Goal: Transaction & Acquisition: Purchase product/service

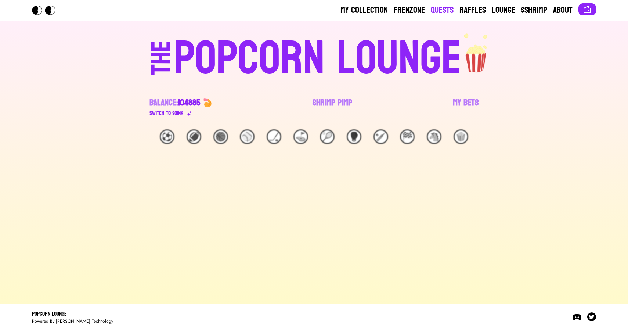
click at [446, 7] on link "Quests" at bounding box center [442, 10] width 23 height 12
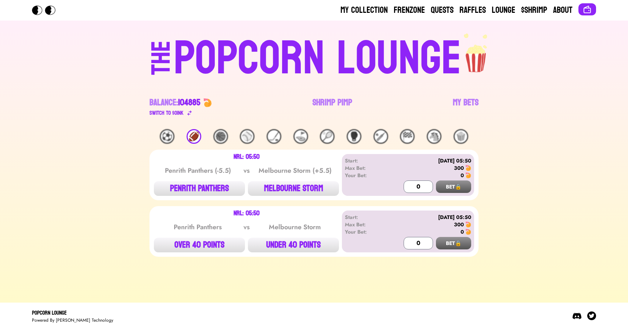
click at [324, 82] on div "POPCORN LOUNGE" at bounding box center [318, 58] width 288 height 47
click at [324, 106] on link "Shrimp Pimp" at bounding box center [333, 107] width 40 height 21
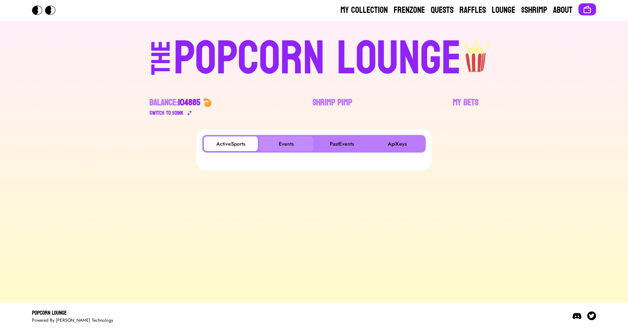
click at [284, 140] on button "Events" at bounding box center [286, 144] width 54 height 15
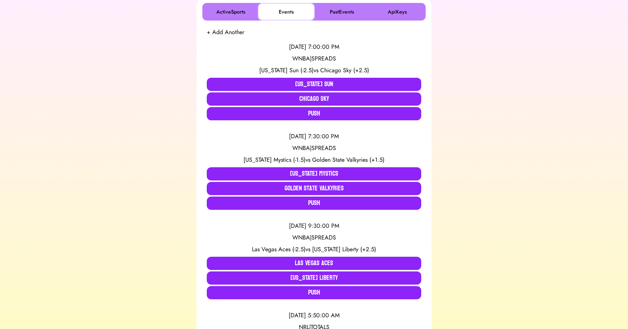
scroll to position [133, 0]
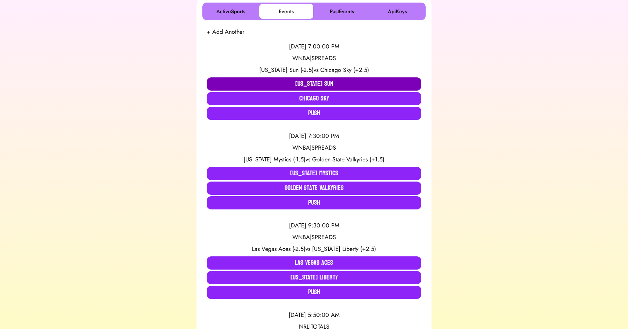
click at [271, 82] on button "Connecticut Sun" at bounding box center [314, 83] width 214 height 13
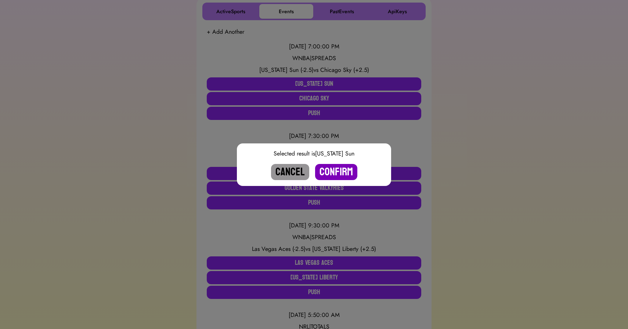
click at [335, 173] on button "Confirm" at bounding box center [336, 172] width 42 height 16
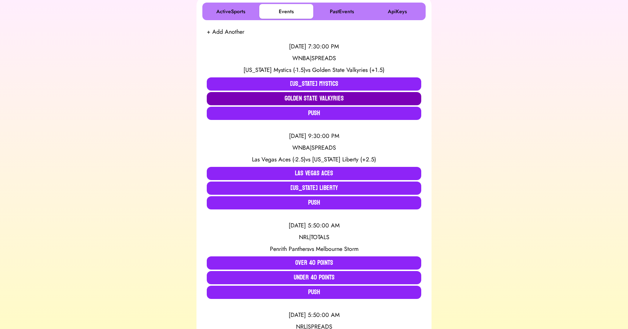
click at [300, 101] on button "Golden State Valkyries" at bounding box center [314, 98] width 214 height 13
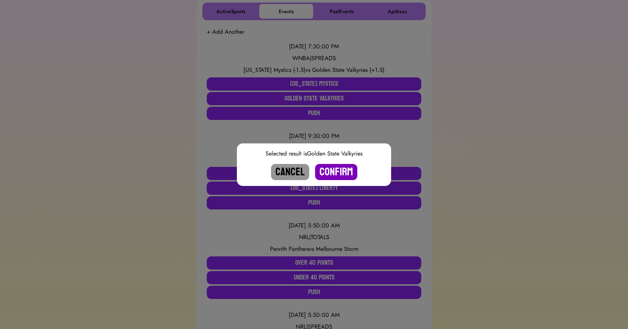
click at [342, 173] on button "Confirm" at bounding box center [336, 172] width 42 height 16
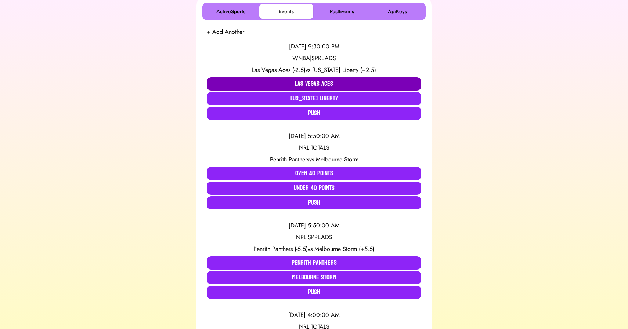
click at [289, 85] on button "Las Vegas Aces" at bounding box center [314, 83] width 214 height 13
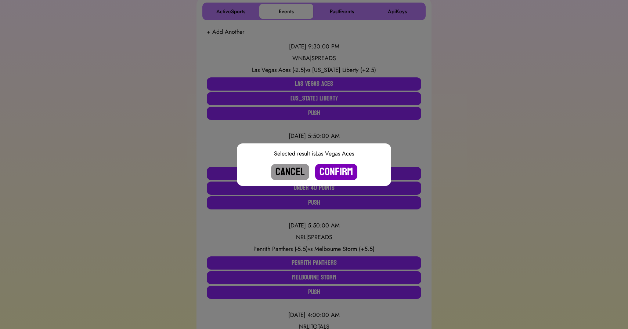
click at [338, 176] on button "Confirm" at bounding box center [336, 172] width 42 height 16
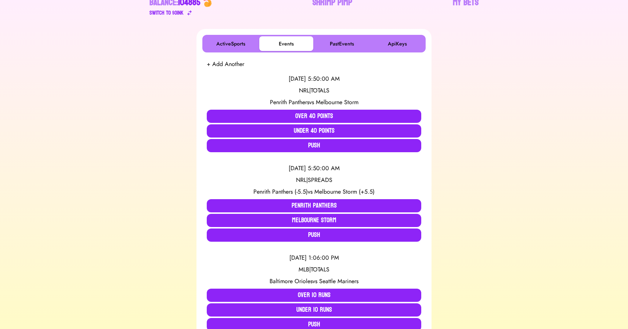
scroll to position [0, 0]
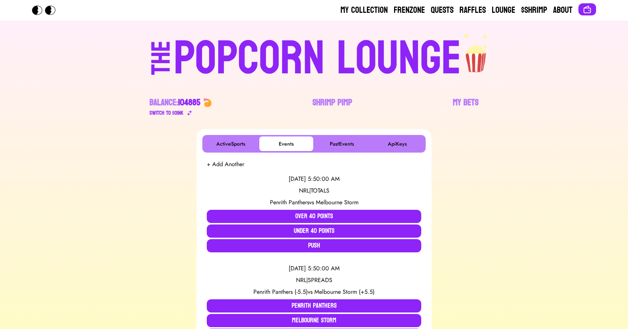
click at [258, 38] on div "POPCORN LOUNGE" at bounding box center [318, 58] width 288 height 47
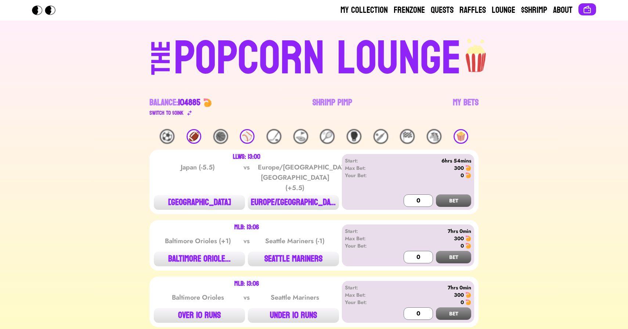
click at [250, 134] on div "⚾️" at bounding box center [247, 136] width 15 height 15
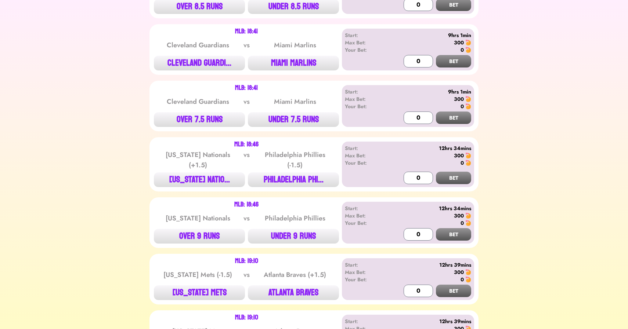
scroll to position [361, 0]
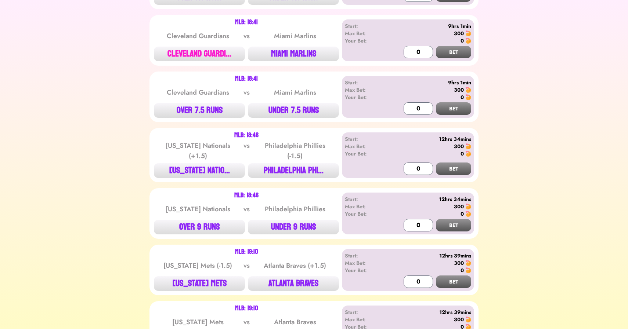
click at [196, 55] on button "CLEVELAND GUARDI..." at bounding box center [199, 54] width 91 height 15
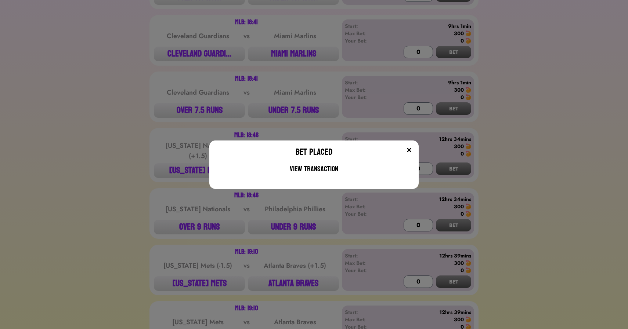
click at [184, 65] on div "Bet Placed View Transaction" at bounding box center [314, 164] width 628 height 329
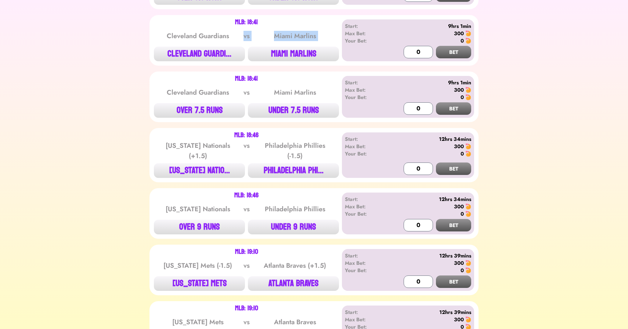
drag, startPoint x: 181, startPoint y: 43, endPoint x: 194, endPoint y: 44, distance: 13.3
click at [194, 46] on div "MLB: 18:41 Cleveland Guardians vs Miami Marlins CLEVELAND GUARDI... MIAMI MARLI…" at bounding box center [246, 40] width 185 height 42
click at [259, 35] on div "Miami Marlins" at bounding box center [295, 36] width 74 height 10
click at [183, 53] on button "CLEVELAND GUARDI..." at bounding box center [199, 54] width 91 height 15
type input "300"
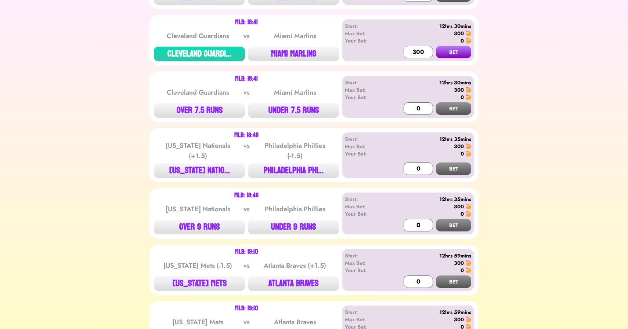
click at [436, 46] on button "BET" at bounding box center [453, 52] width 35 height 12
click at [135, 89] on div "⚽️ 🏈 🏀 ⚾️ 🏒 ⛳️ 🎾 🥊 🏏 🏁 🐴 🍿 MLB: 13:06 Baltimore Orioles (+1) vs Seattle Mariner…" at bounding box center [314, 177] width 610 height 818
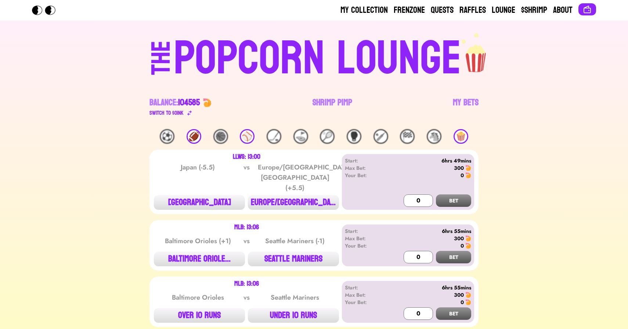
click at [249, 134] on div "⚾️" at bounding box center [247, 136] width 15 height 15
click at [464, 99] on link "My Bets" at bounding box center [466, 107] width 26 height 21
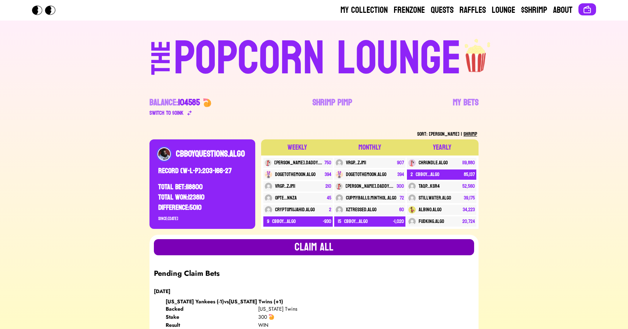
click at [304, 246] on button "Claim all" at bounding box center [314, 247] width 320 height 16
